Goal: Information Seeking & Learning: Learn about a topic

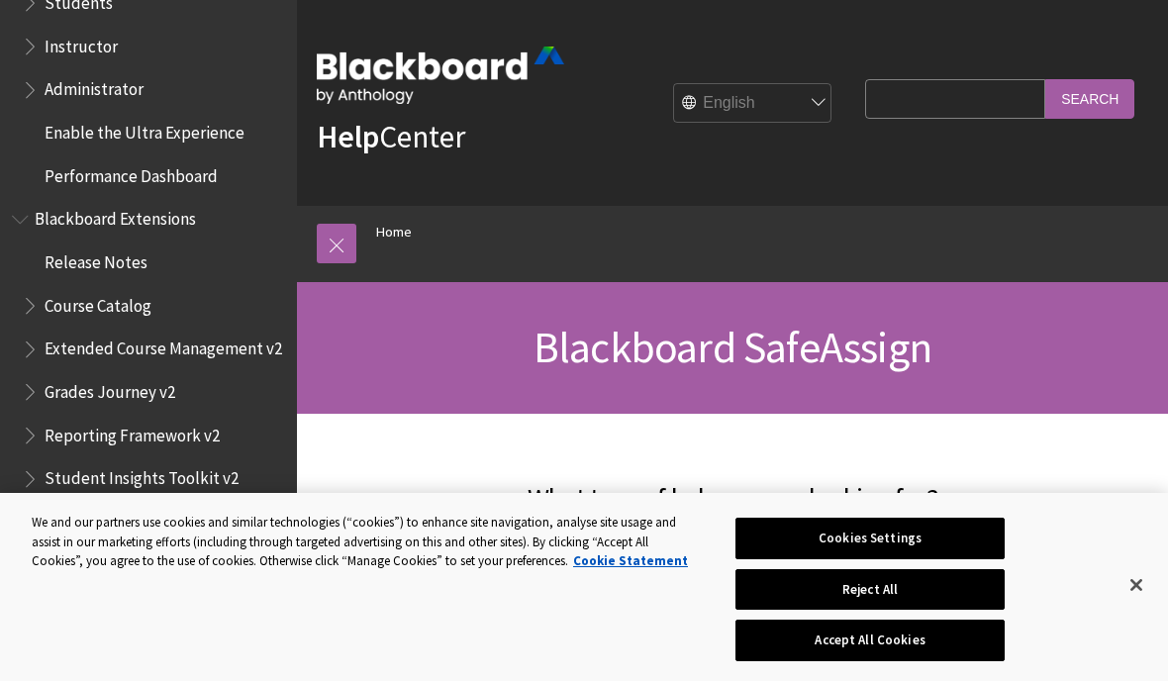
scroll to position [1939, 0]
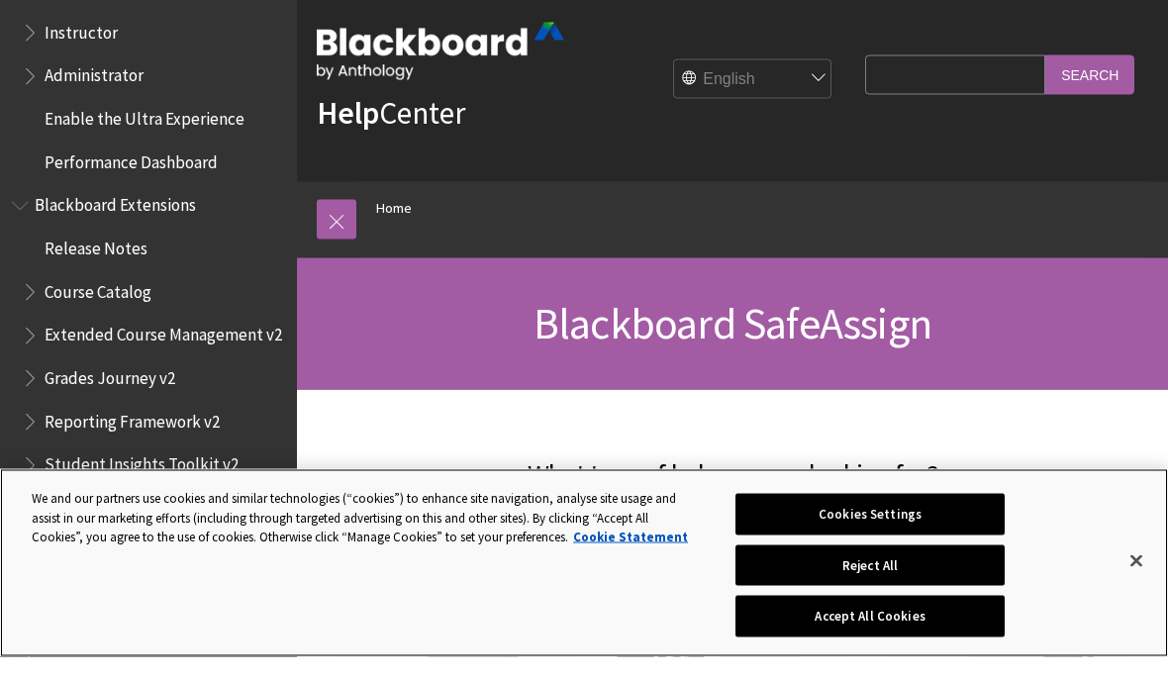
click at [955, 661] on button "Accept All Cookies" at bounding box center [869, 641] width 268 height 42
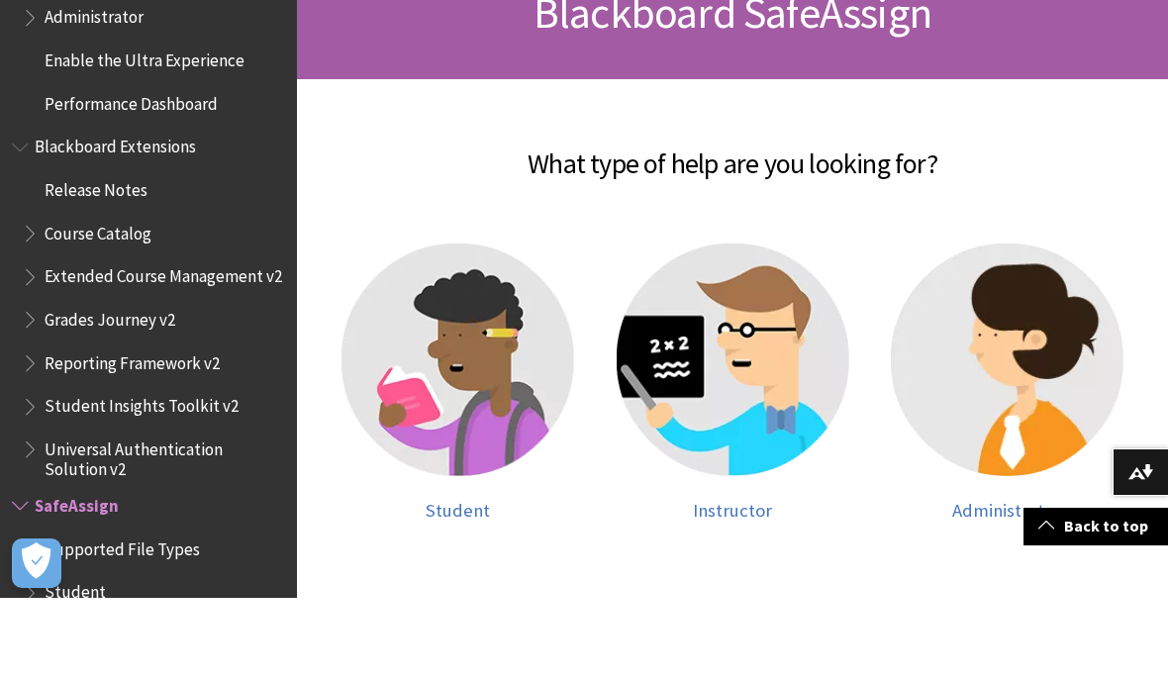
scroll to position [257, 0]
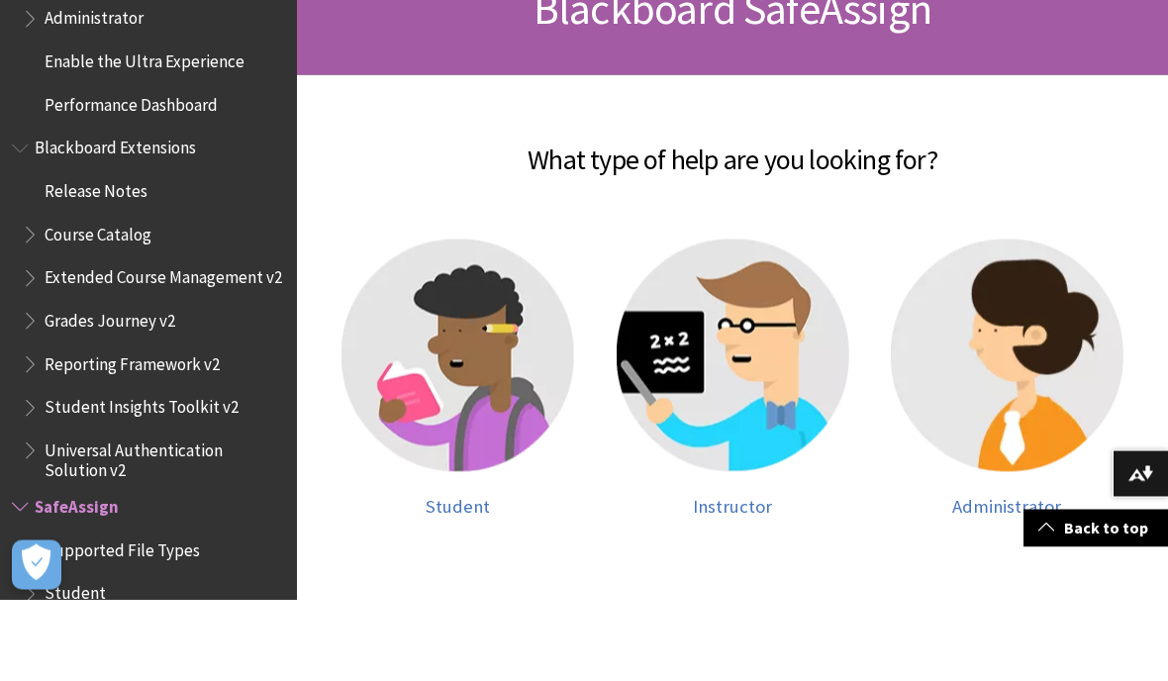
click at [500, 380] on img at bounding box center [457, 437] width 233 height 233
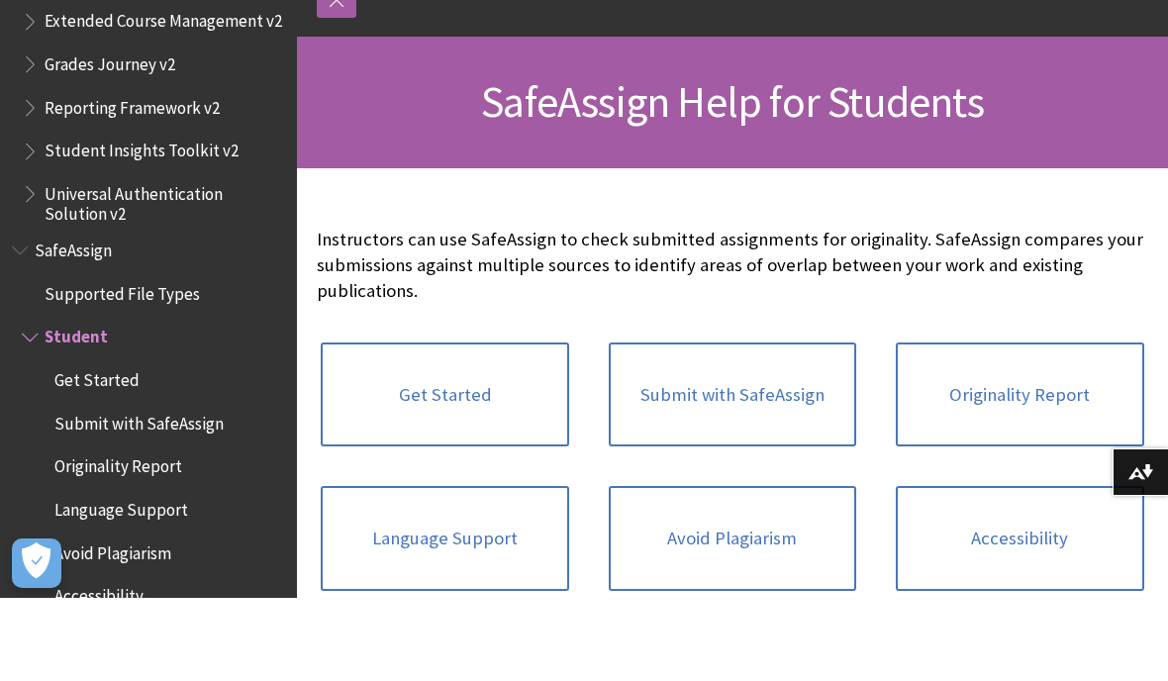
scroll to position [164, 0]
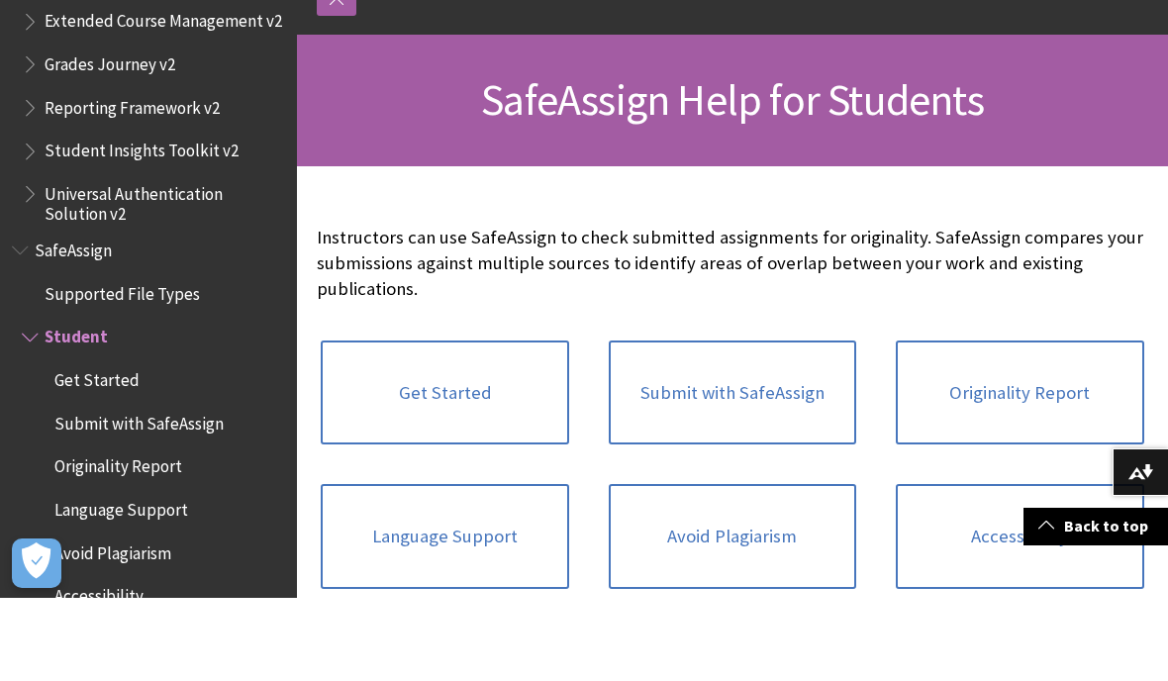
click at [793, 424] on link "Submit with SafeAssign" at bounding box center [732, 476] width 247 height 105
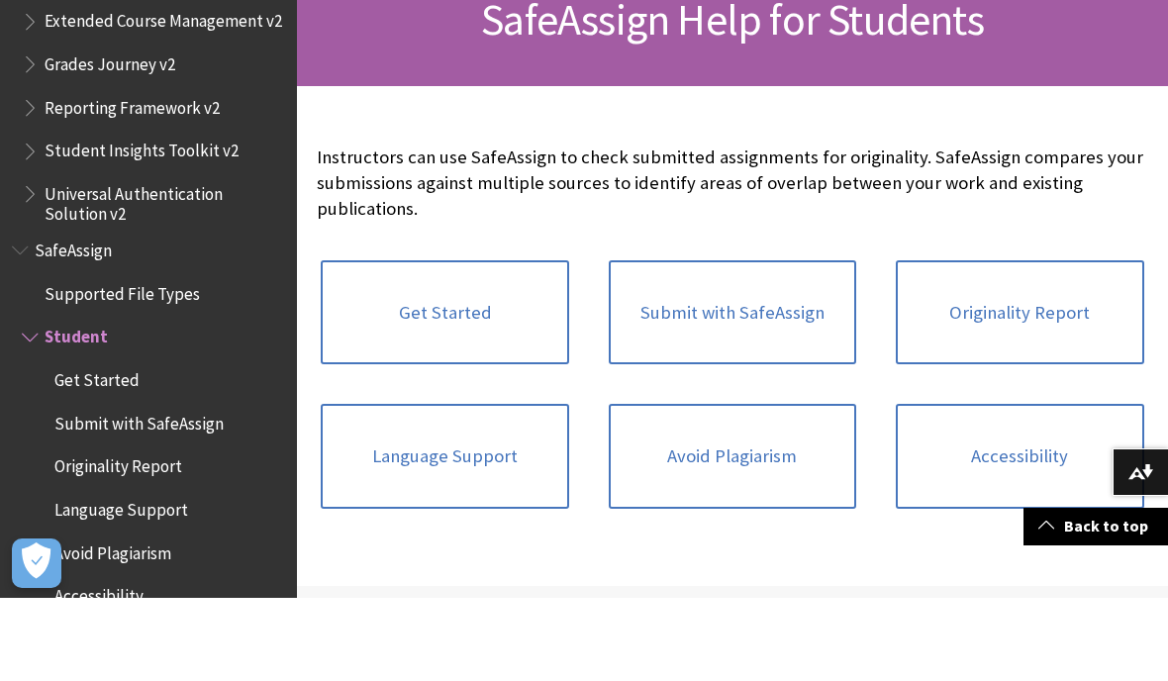
click at [750, 487] on link "Avoid Plagiarism" at bounding box center [732, 539] width 247 height 105
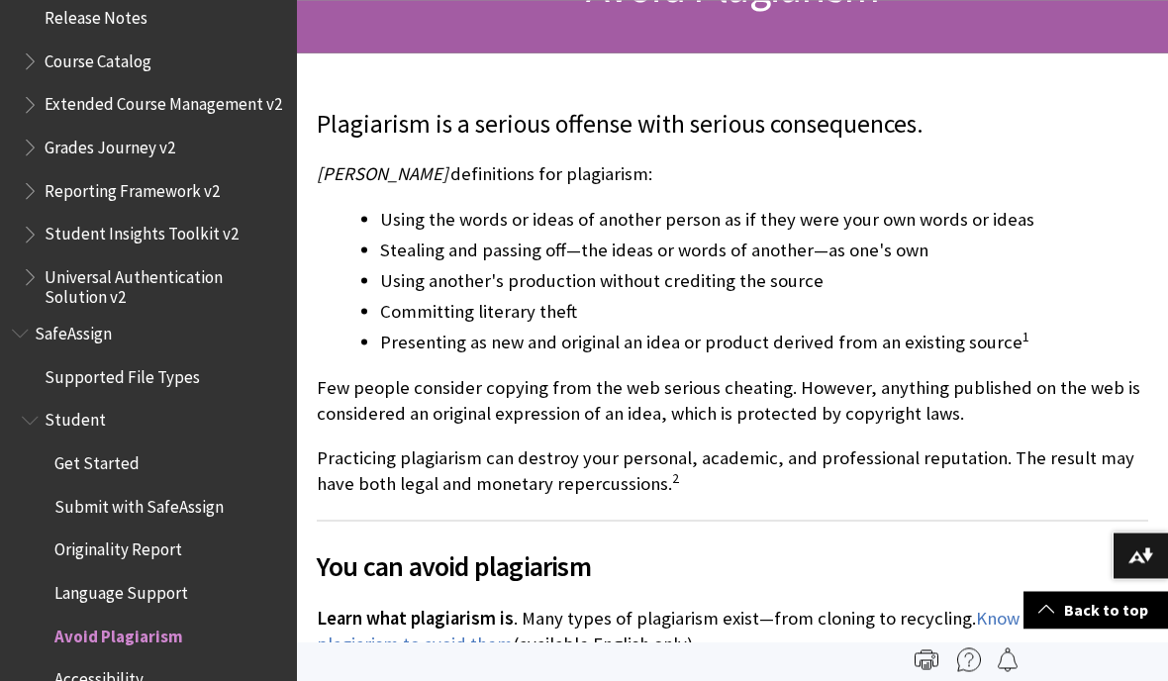
scroll to position [357, 0]
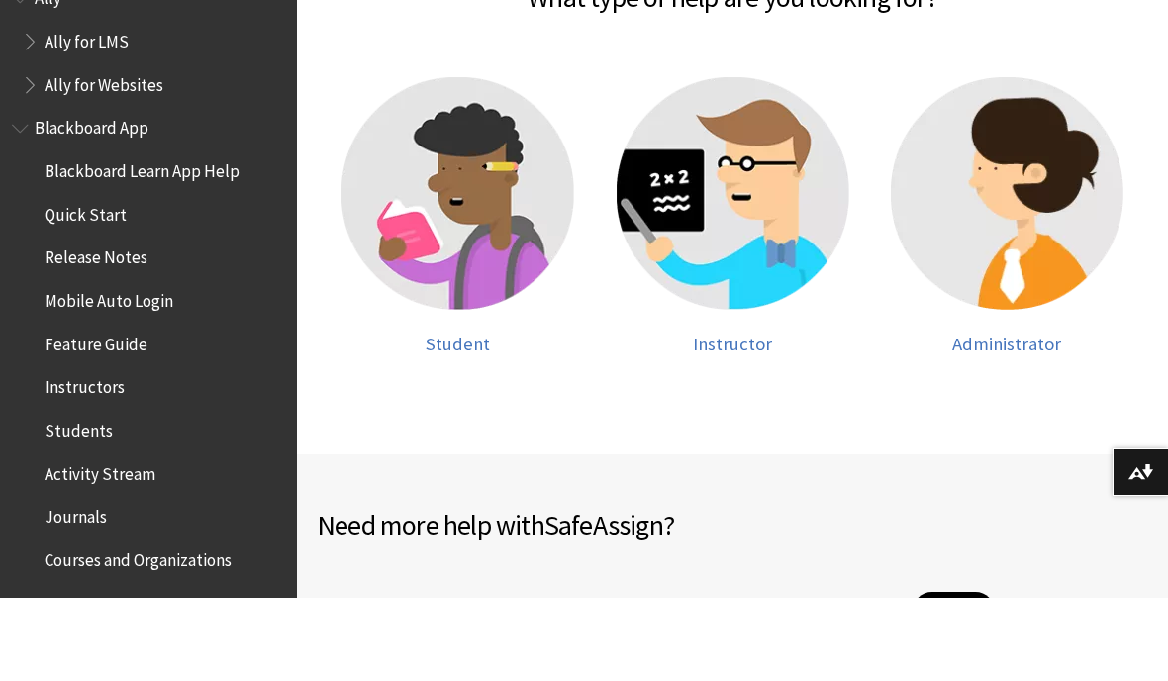
scroll to position [2018, 0]
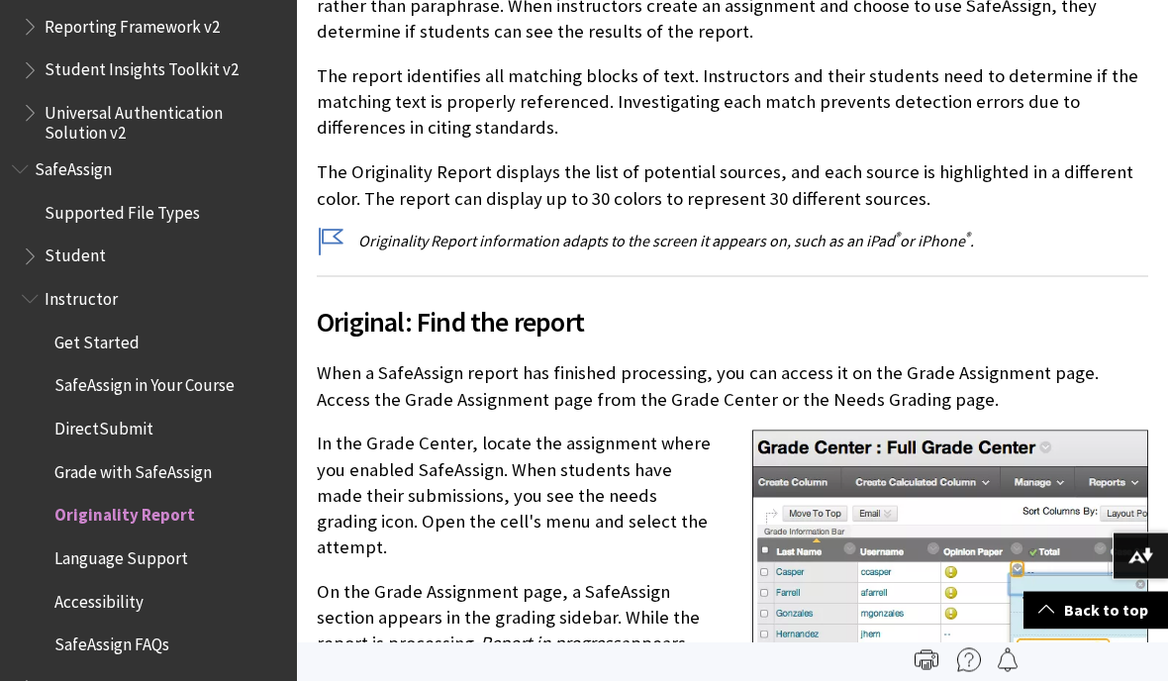
scroll to position [517, 0]
